Goal: Transaction & Acquisition: Purchase product/service

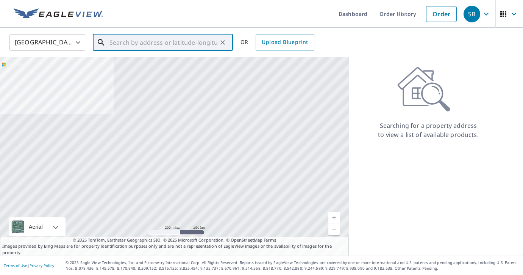
click at [156, 43] on input "text" at bounding box center [163, 42] width 108 height 21
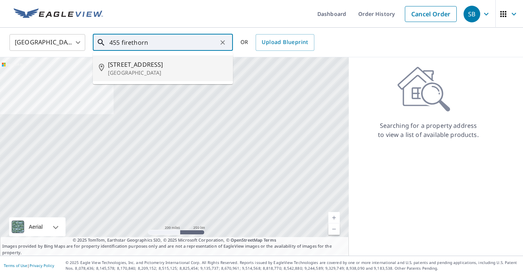
click at [141, 65] on span "[STREET_ADDRESS]" at bounding box center [167, 64] width 119 height 9
type input "[STREET_ADDRESS]"
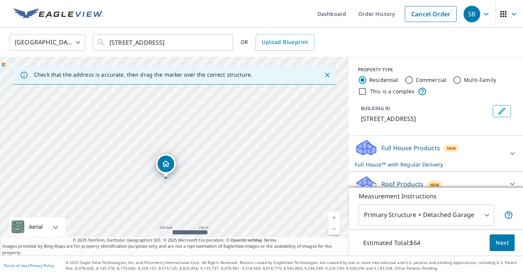
drag, startPoint x: 239, startPoint y: 113, endPoint x: 231, endPoint y: 135, distance: 24.0
click at [231, 135] on div "[STREET_ADDRESS]" at bounding box center [174, 156] width 349 height 198
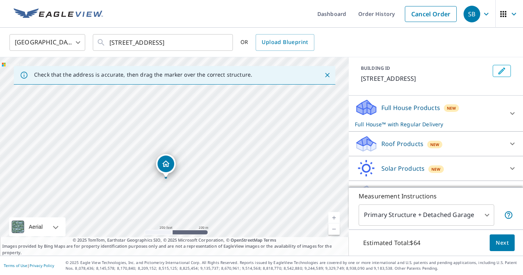
scroll to position [41, 0]
click at [436, 134] on div "Roof Products New" at bounding box center [429, 143] width 148 height 18
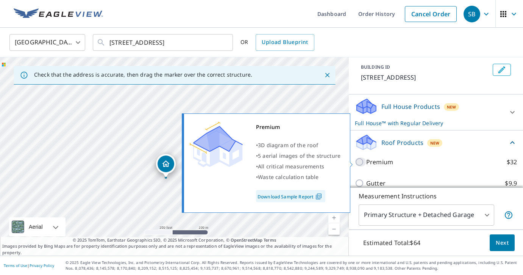
click at [361, 161] on input "Premium $32" at bounding box center [360, 161] width 11 height 9
checkbox input "true"
checkbox input "false"
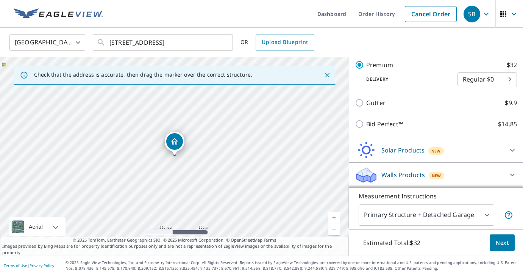
scroll to position [139, 0]
click at [513, 242] on button "Next" at bounding box center [502, 242] width 25 height 17
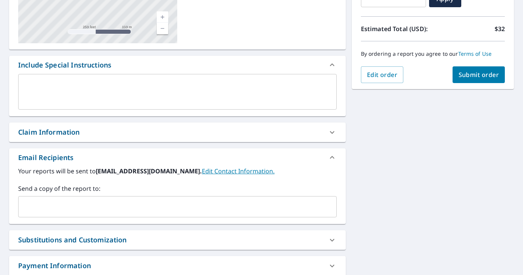
scroll to position [169, 0]
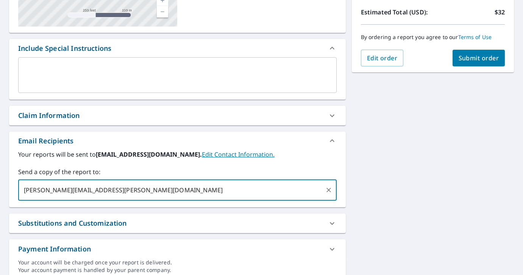
type input "[PERSON_NAME][EMAIL_ADDRESS][PERSON_NAME][DOMAIN_NAME]"
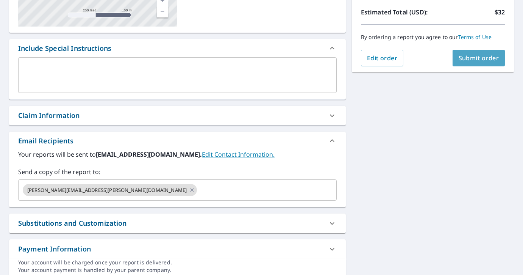
click at [488, 53] on button "Submit order" at bounding box center [479, 58] width 53 height 17
checkbox input "true"
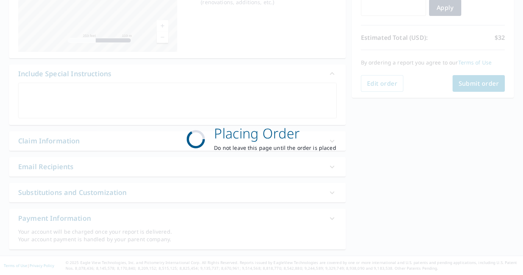
scroll to position [144, 0]
